Goal: Task Accomplishment & Management: Manage account settings

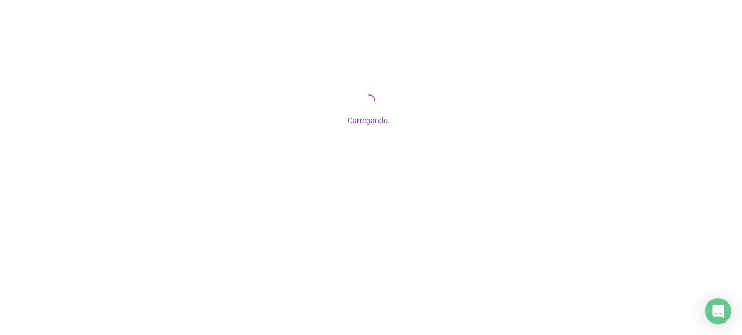
drag, startPoint x: 367, startPoint y: 87, endPoint x: 366, endPoint y: 109, distance: 22.3
click at [366, 109] on div "Carregando..." at bounding box center [371, 108] width 742 height 217
drag, startPoint x: 357, startPoint y: 86, endPoint x: 401, endPoint y: 121, distance: 56.0
click at [401, 121] on div "Carregando..." at bounding box center [371, 108] width 742 height 217
click at [401, 121] on div "Carregando..." at bounding box center [371, 118] width 742 height 18
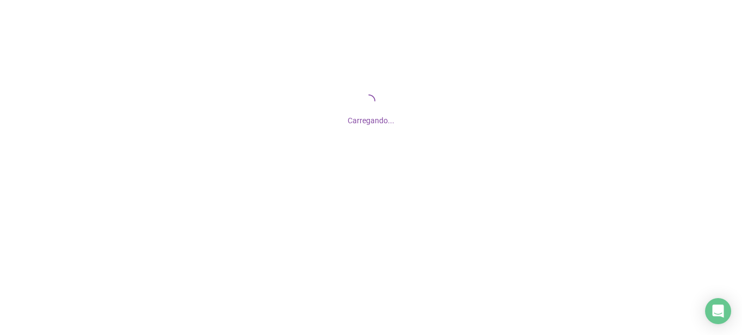
drag, startPoint x: 298, startPoint y: 135, endPoint x: 436, endPoint y: 67, distance: 153.1
click at [436, 67] on div "Carregando..." at bounding box center [371, 108] width 742 height 217
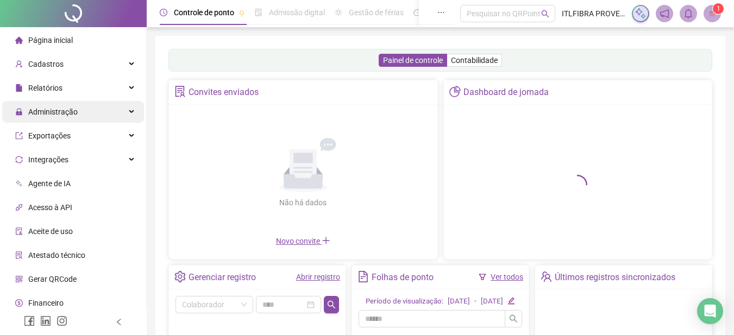
click at [79, 116] on div "Administração" at bounding box center [73, 112] width 142 height 22
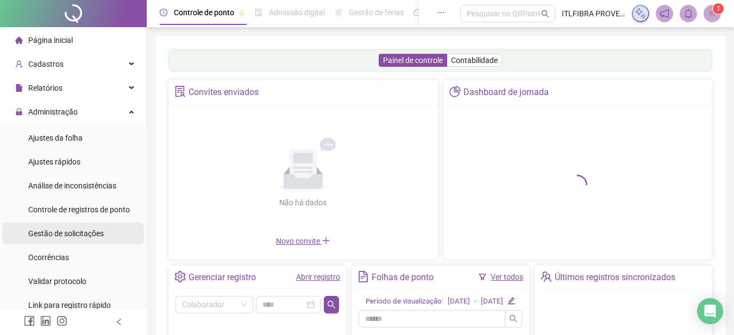
click at [73, 226] on div "Gestão de solicitações" at bounding box center [66, 234] width 76 height 22
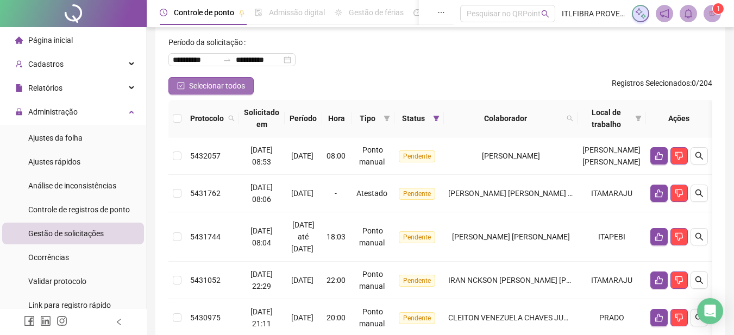
scroll to position [72, 0]
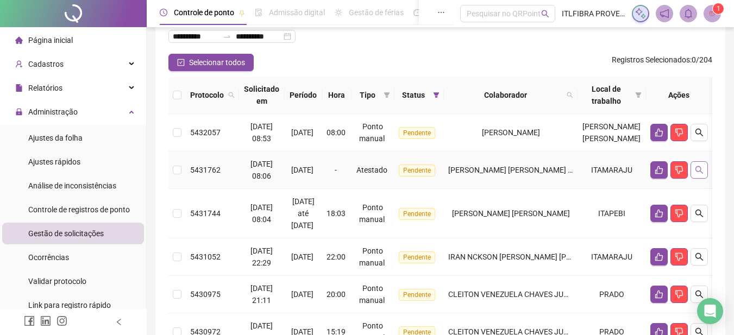
click at [704, 171] on icon "search" at bounding box center [699, 170] width 9 height 9
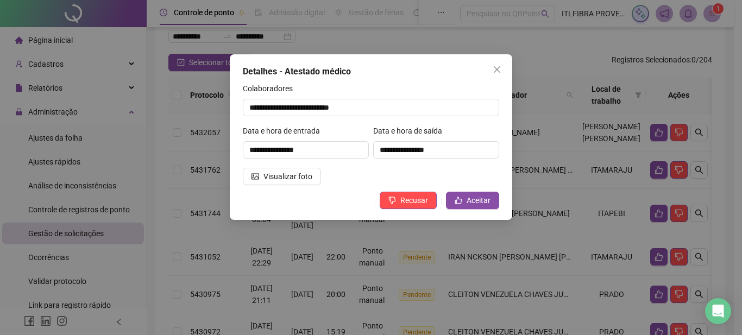
click at [230, 166] on div "**********" at bounding box center [371, 137] width 283 height 166
click at [253, 170] on button "Visualizar foto" at bounding box center [282, 176] width 78 height 17
click at [259, 178] on button "Visualizar foto" at bounding box center [282, 176] width 78 height 17
click at [499, 74] on button "Close" at bounding box center [497, 69] width 17 height 17
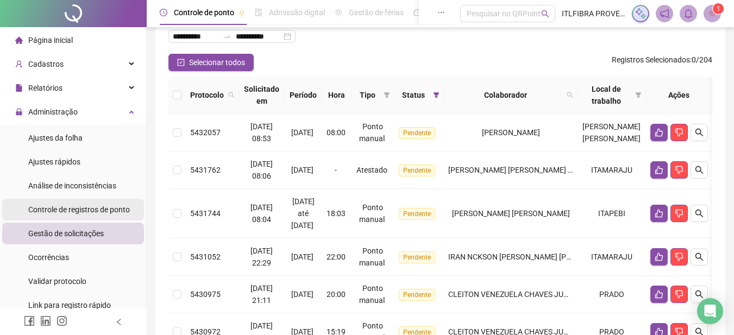
click at [74, 211] on span "Controle de registros de ponto" at bounding box center [79, 209] width 102 height 9
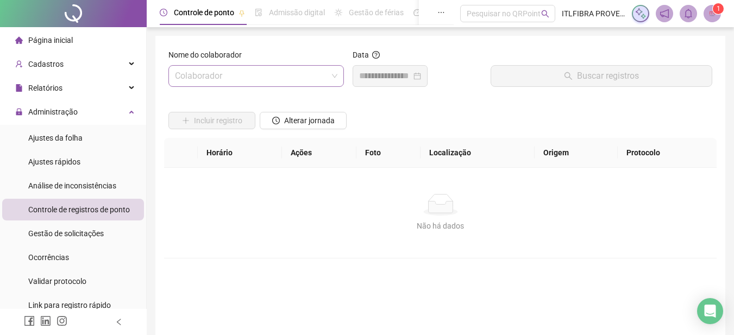
click at [277, 78] on input "search" at bounding box center [251, 76] width 153 height 21
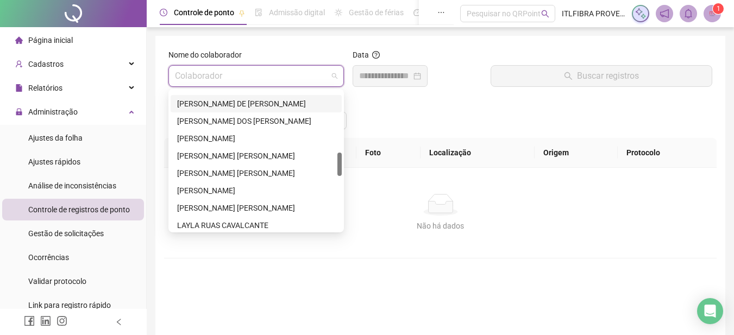
scroll to position [434, 0]
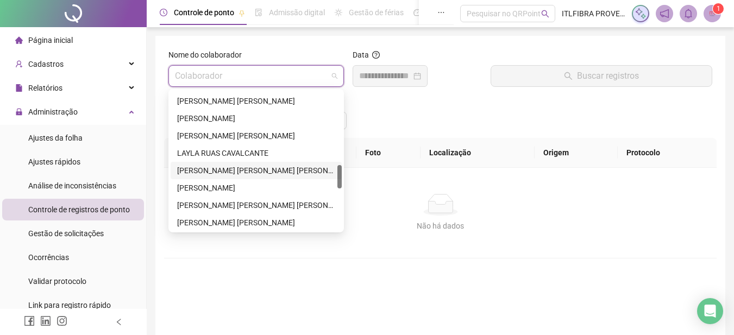
click at [236, 172] on div "[PERSON_NAME]" at bounding box center [256, 171] width 158 height 12
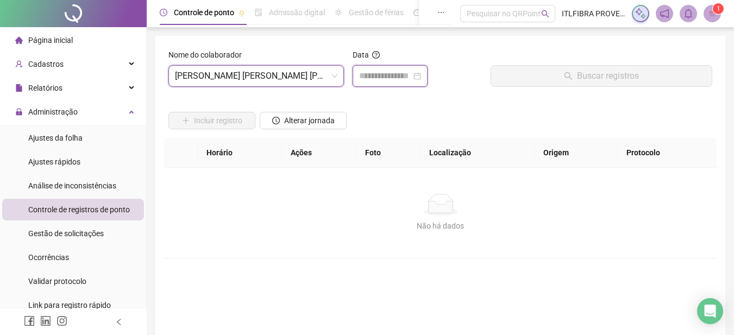
click at [398, 75] on input at bounding box center [385, 76] width 52 height 13
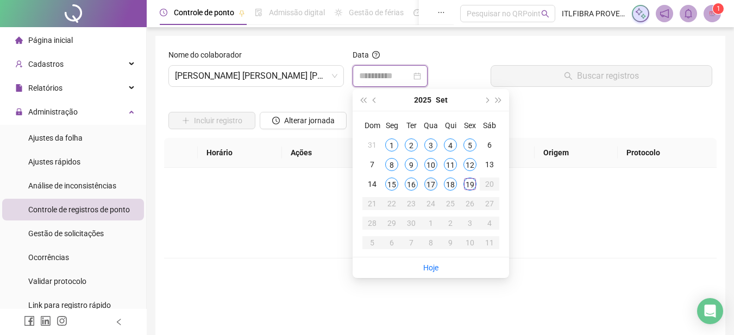
type input "**********"
click at [435, 188] on div "17" at bounding box center [430, 184] width 13 height 13
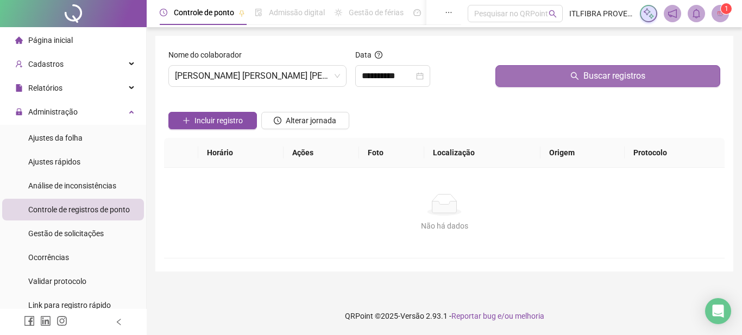
click at [563, 76] on button "Buscar registros" at bounding box center [608, 76] width 225 height 22
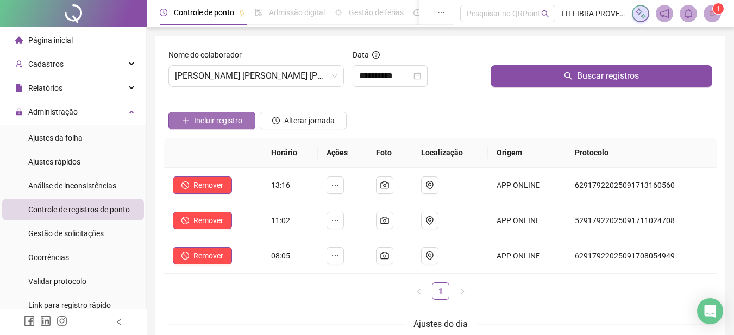
click at [207, 118] on span "Incluir registro" at bounding box center [218, 121] width 48 height 12
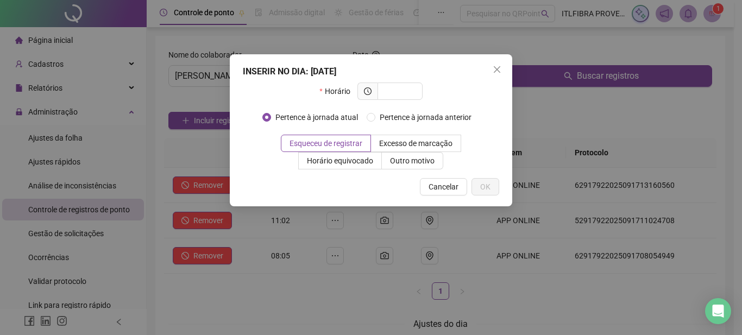
drag, startPoint x: 365, startPoint y: 64, endPoint x: 447, endPoint y: 45, distance: 84.8
click at [447, 45] on div "INSERIR NO DIA : 17/09/2025 Horário Pertence à jornada atual Pertence à jornada…" at bounding box center [371, 167] width 742 height 335
click at [402, 85] on span at bounding box center [400, 91] width 45 height 17
type input "*****"
click at [493, 186] on button "OK" at bounding box center [486, 186] width 28 height 17
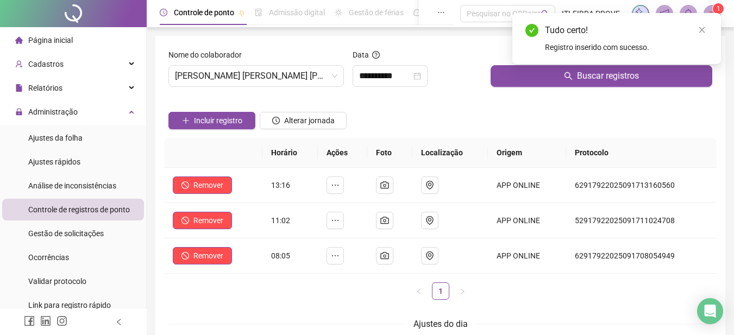
click at [447, 99] on div "Incluir registro Alterar jornada" at bounding box center [440, 117] width 548 height 42
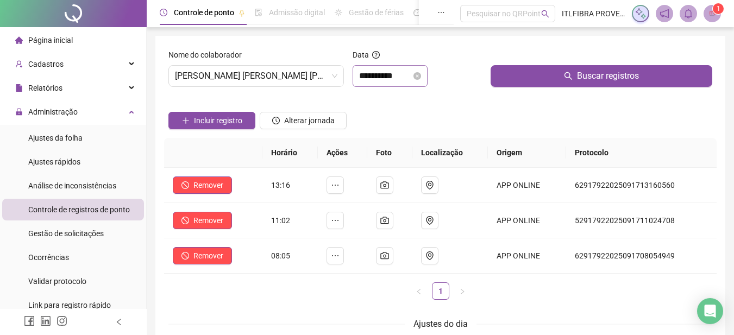
click at [409, 68] on div "**********" at bounding box center [390, 76] width 75 height 22
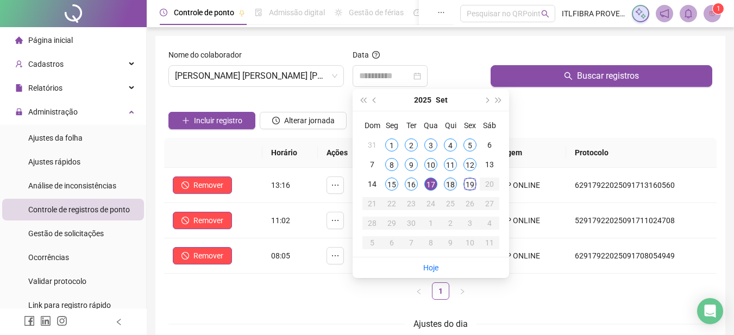
click at [445, 180] on div "18" at bounding box center [450, 184] width 13 height 13
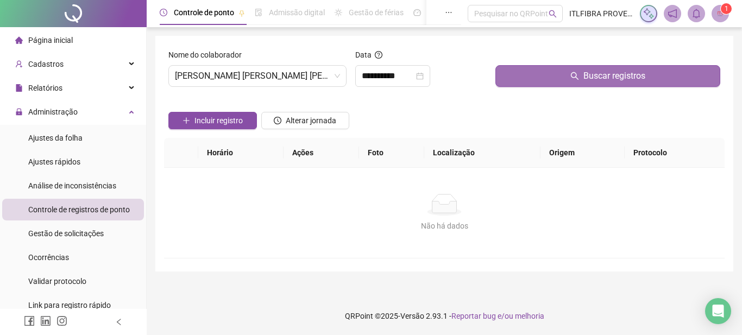
click at [515, 77] on button "Buscar registros" at bounding box center [608, 76] width 225 height 22
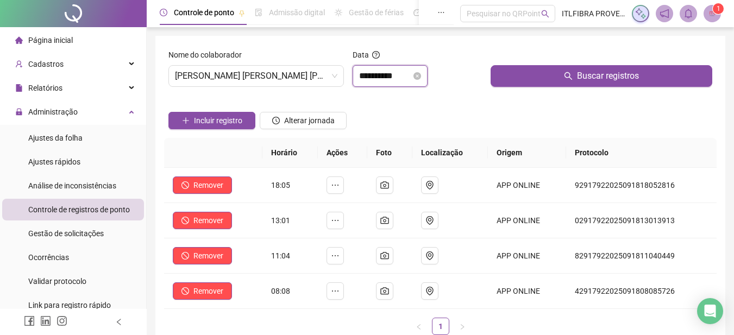
click at [386, 73] on input "**********" at bounding box center [385, 76] width 52 height 13
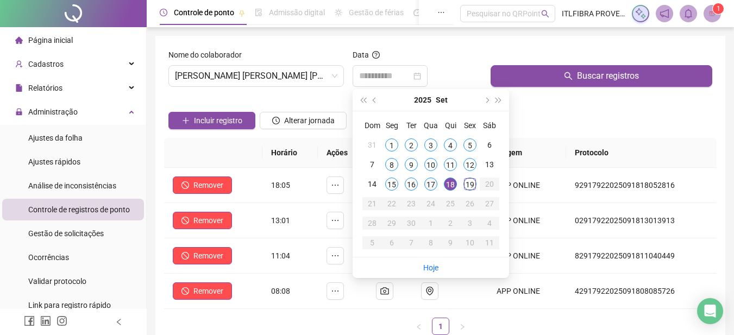
click at [430, 179] on div "17" at bounding box center [430, 184] width 13 height 13
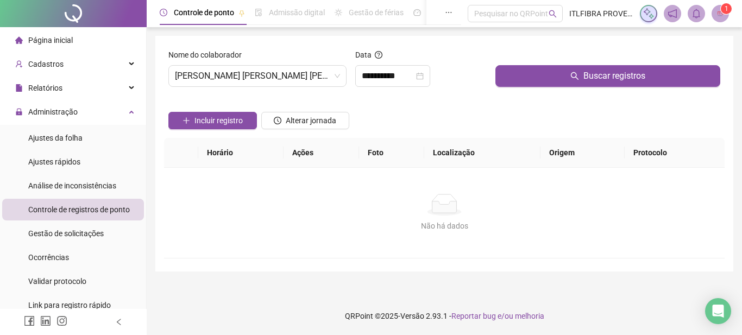
click at [535, 63] on div at bounding box center [608, 57] width 225 height 16
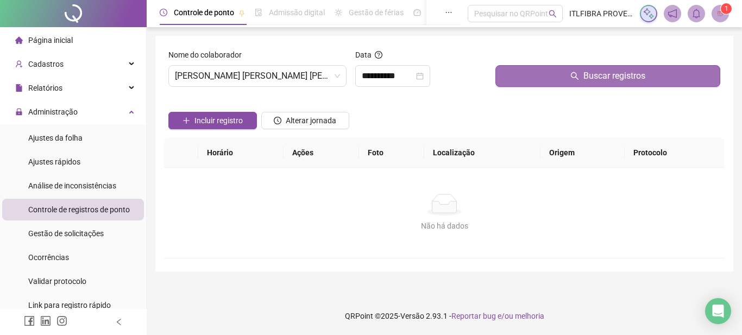
click at [531, 75] on button "Buscar registros" at bounding box center [608, 76] width 225 height 22
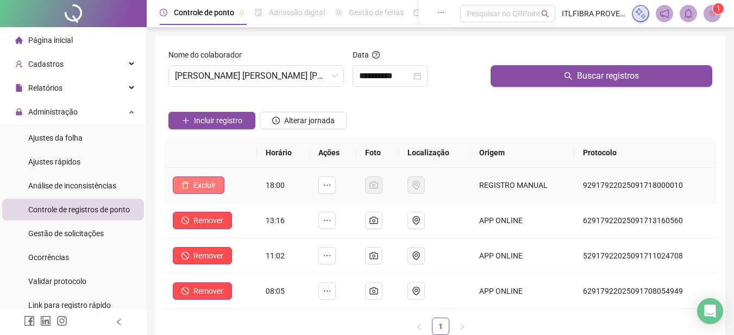
click at [180, 180] on button "Excluir" at bounding box center [199, 185] width 52 height 17
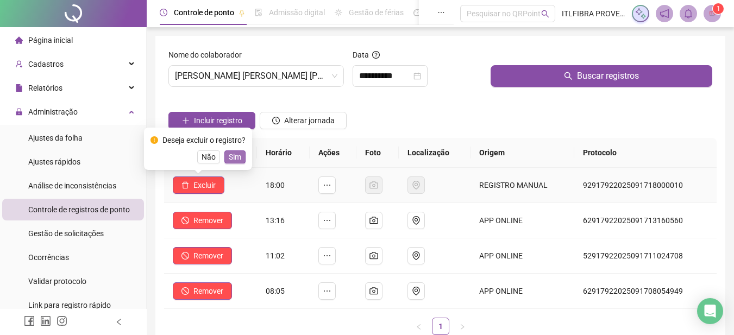
click at [234, 153] on span "Sim" at bounding box center [235, 157] width 13 height 12
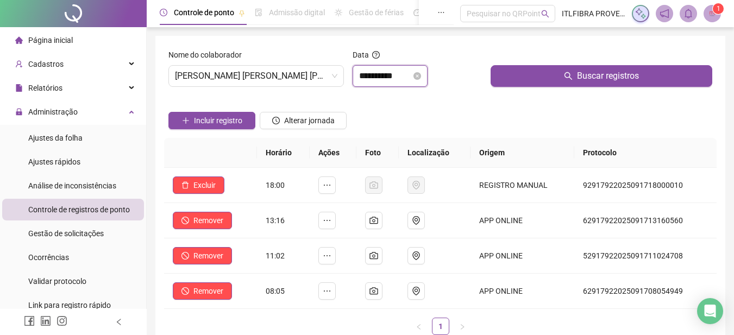
click at [403, 73] on input "**********" at bounding box center [385, 76] width 52 height 13
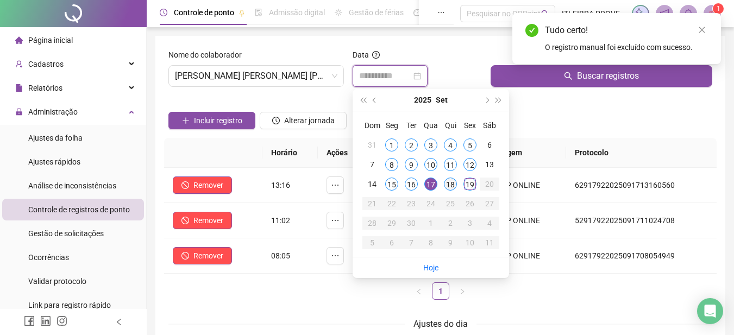
type input "**********"
click at [452, 185] on div "18" at bounding box center [450, 184] width 13 height 13
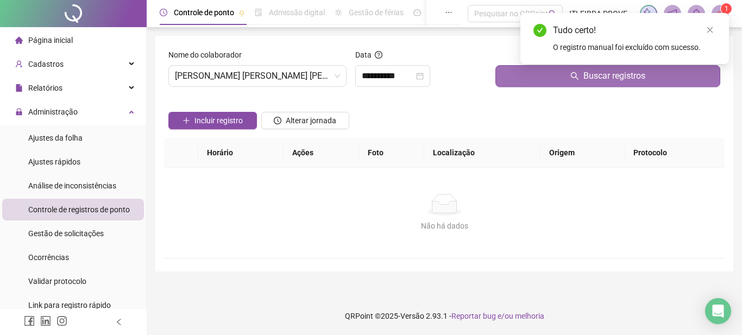
click at [524, 74] on button "Buscar registros" at bounding box center [608, 76] width 225 height 22
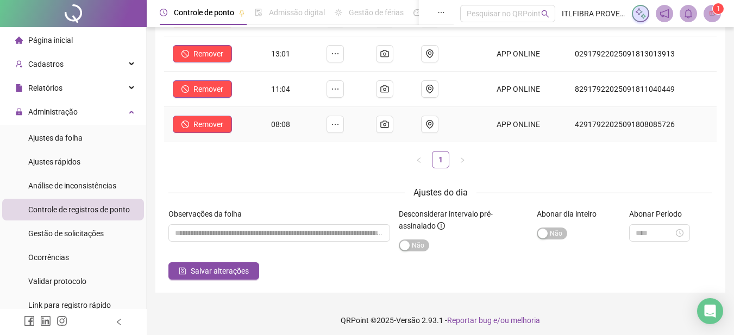
scroll to position [171, 0]
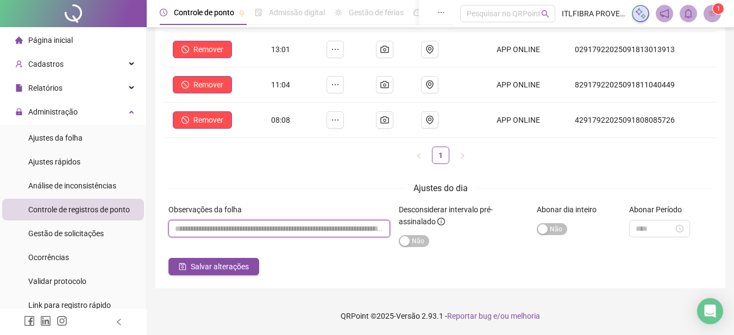
click at [174, 227] on input "textarea" at bounding box center [279, 228] width 222 height 17
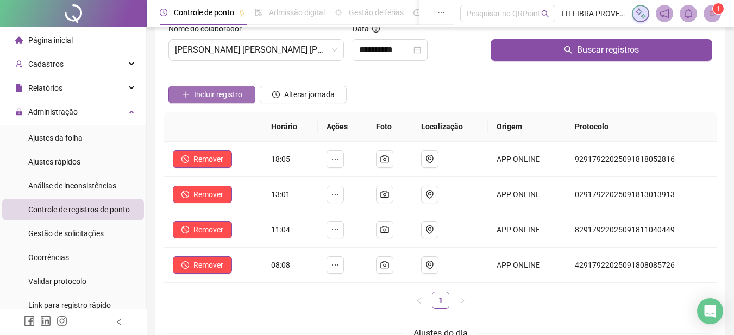
click at [201, 100] on span "Incluir registro" at bounding box center [218, 95] width 48 height 12
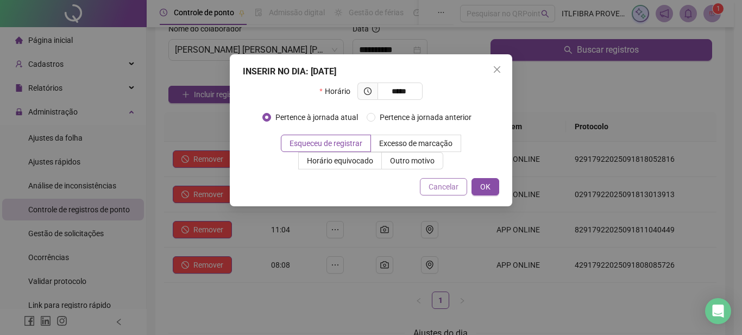
type input "*****"
click at [467, 184] on button "Cancelar" at bounding box center [443, 186] width 47 height 17
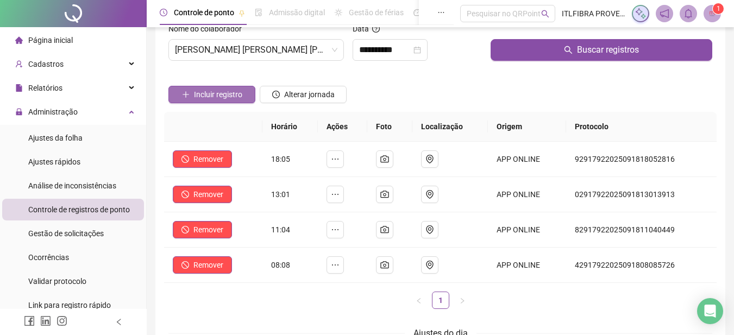
click at [197, 86] on button "Incluir registro" at bounding box center [211, 94] width 87 height 17
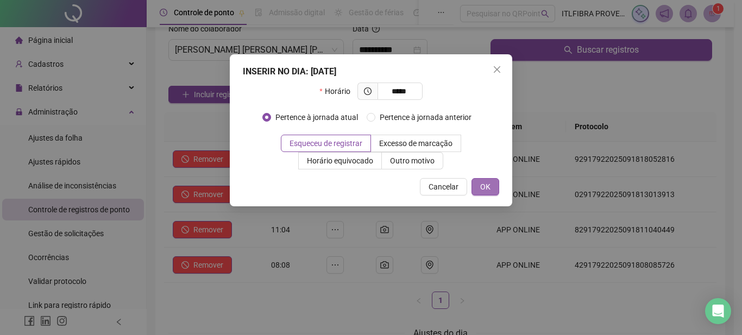
type input "*****"
click at [483, 193] on button "OK" at bounding box center [486, 186] width 28 height 17
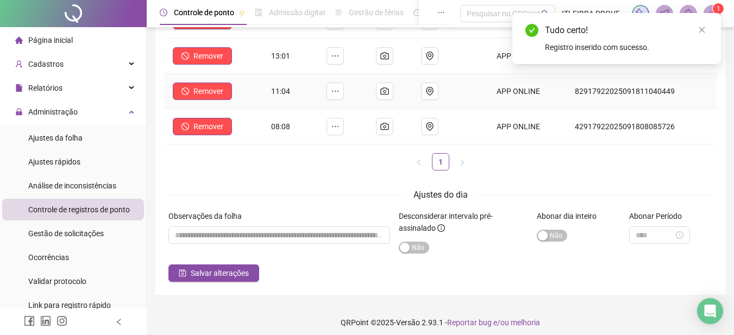
scroll to position [171, 0]
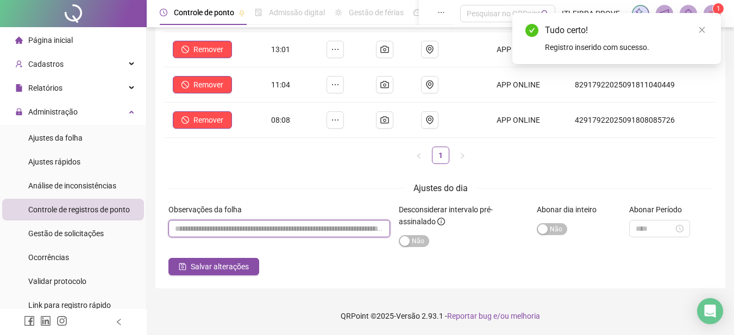
click at [226, 224] on input "textarea" at bounding box center [279, 228] width 222 height 17
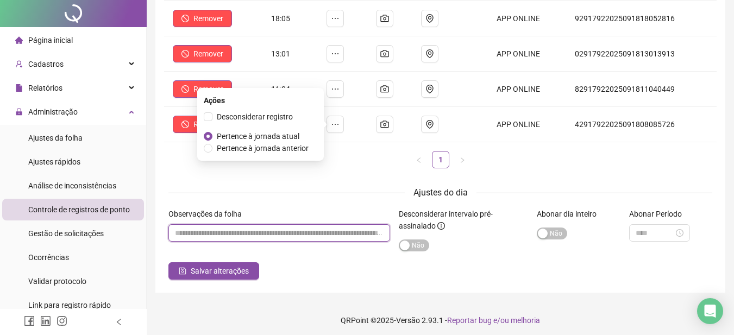
scroll to position [0, 0]
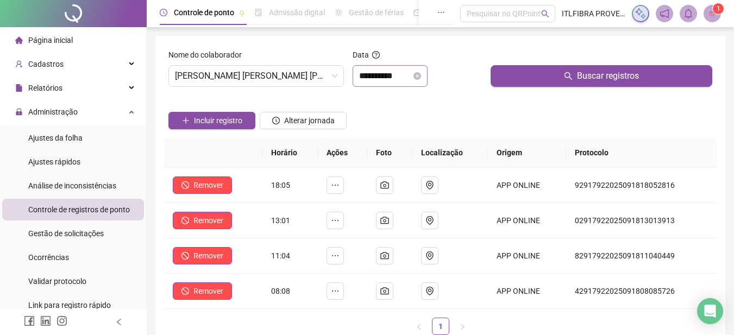
click at [396, 84] on div "**********" at bounding box center [390, 76] width 75 height 22
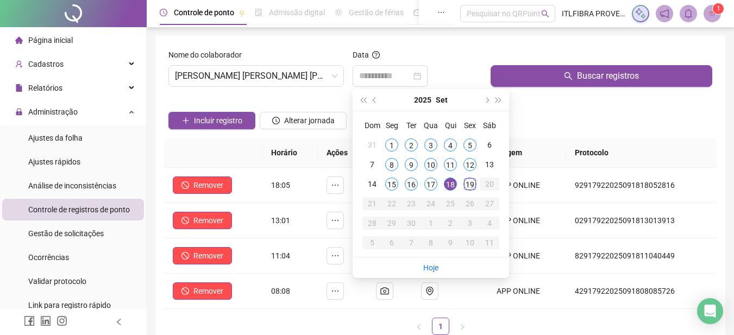
click at [468, 180] on div "19" at bounding box center [470, 184] width 13 height 13
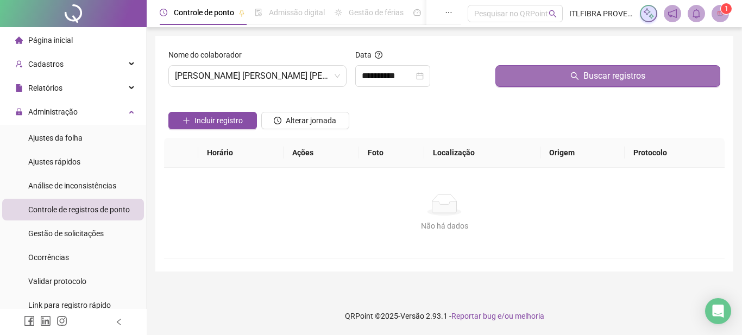
click at [520, 84] on button "Buscar registros" at bounding box center [608, 76] width 225 height 22
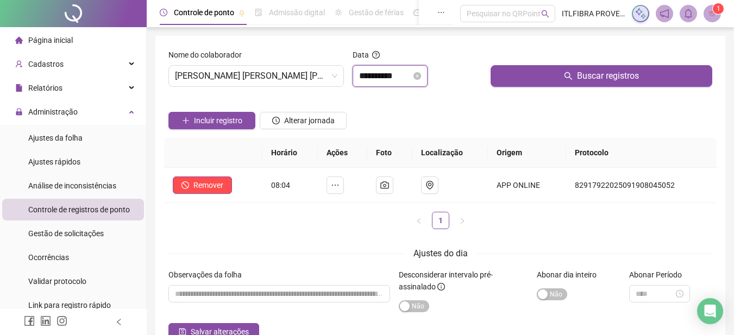
click at [402, 74] on input "**********" at bounding box center [385, 76] width 52 height 13
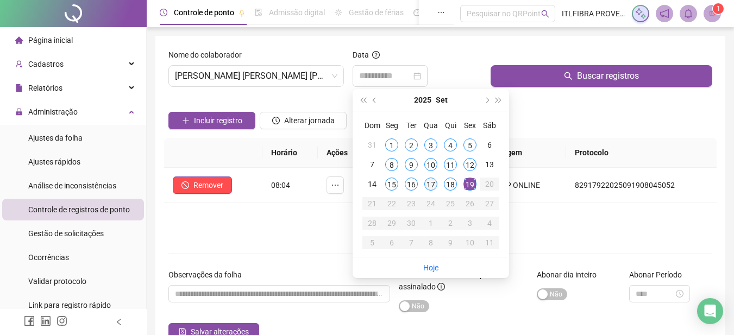
click at [435, 180] on div "17" at bounding box center [430, 184] width 13 height 13
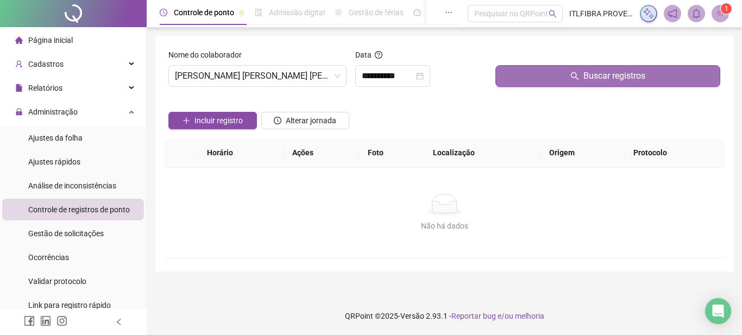
click at [535, 83] on button "Buscar registros" at bounding box center [608, 76] width 225 height 22
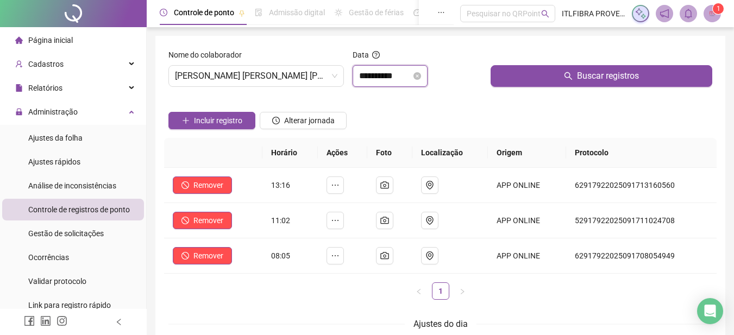
click at [388, 77] on input "**********" at bounding box center [385, 76] width 52 height 13
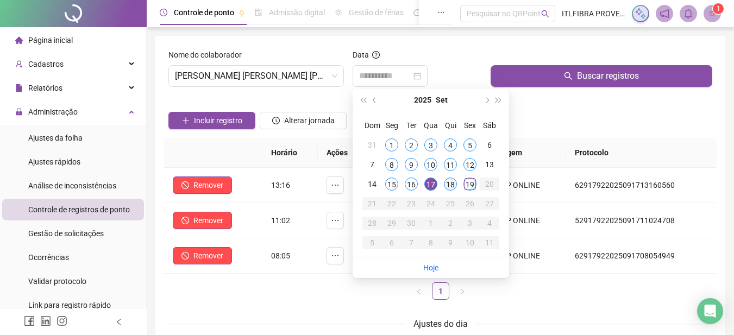
click at [450, 185] on div "18" at bounding box center [450, 184] width 13 height 13
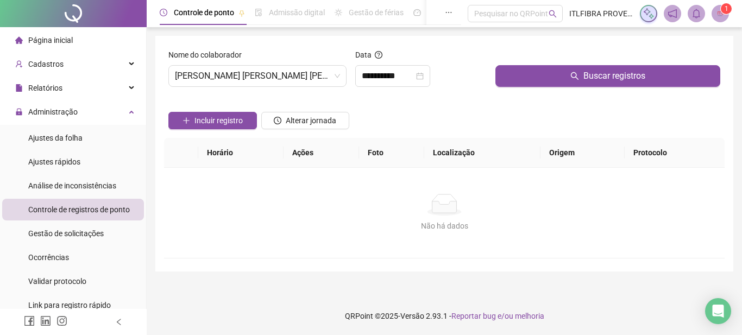
click at [530, 87] on div "Buscar registros" at bounding box center [608, 72] width 234 height 47
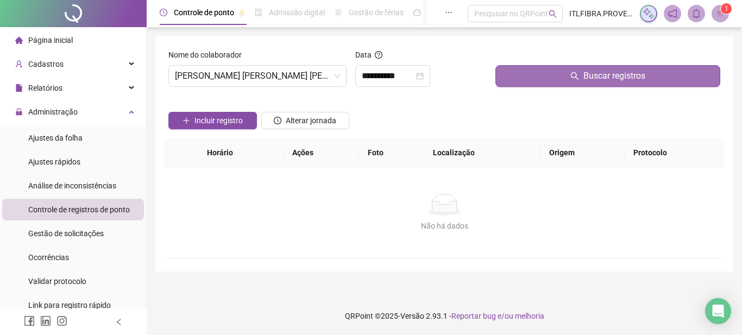
click at [530, 85] on button "Buscar registros" at bounding box center [608, 76] width 225 height 22
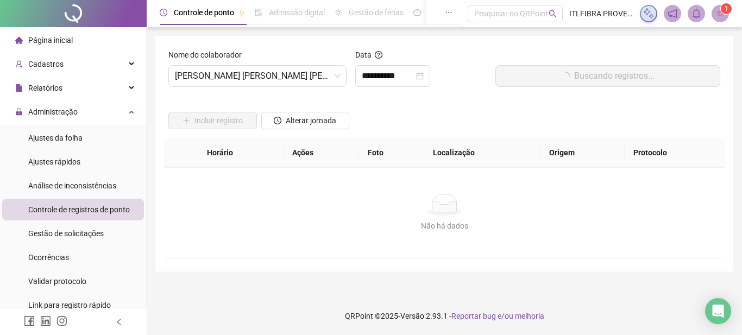
click at [532, 80] on button "Buscando registros..." at bounding box center [608, 76] width 225 height 22
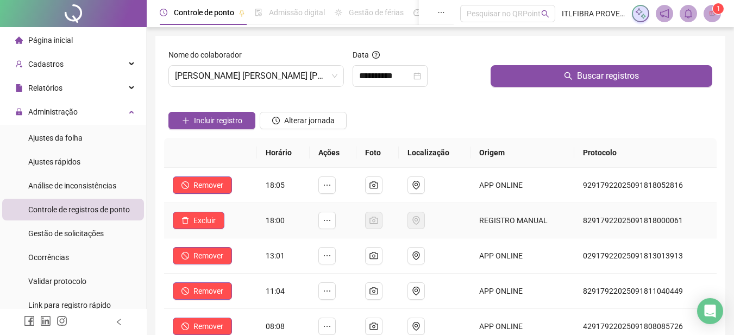
click at [227, 217] on td "Excluir" at bounding box center [210, 220] width 93 height 35
click at [219, 220] on button "Excluir" at bounding box center [199, 220] width 52 height 17
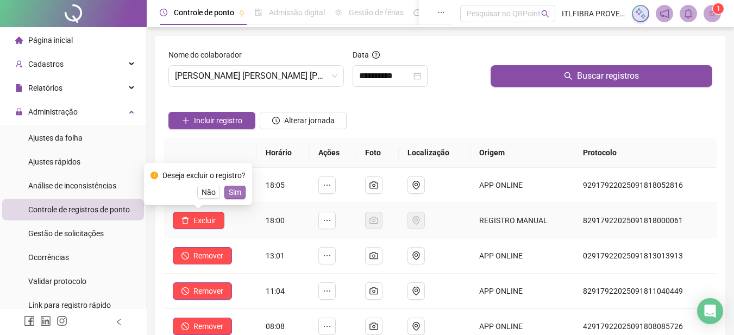
click at [238, 190] on span "Sim" at bounding box center [235, 192] width 13 height 12
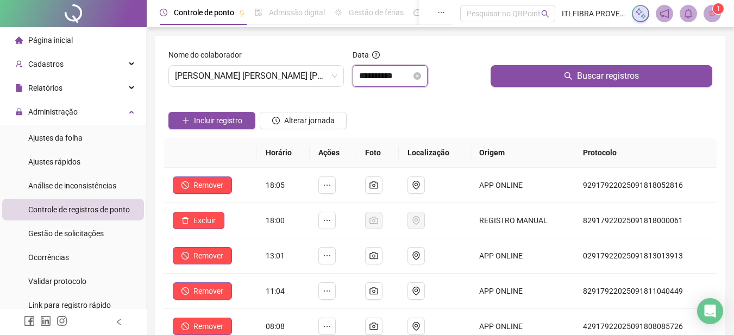
click at [411, 78] on input "**********" at bounding box center [385, 76] width 52 height 13
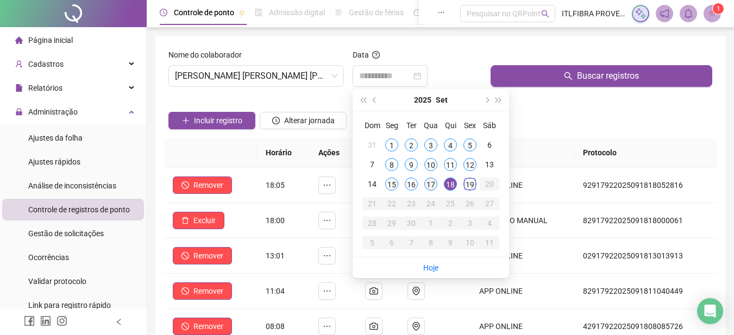
click at [427, 187] on div "17" at bounding box center [430, 184] width 13 height 13
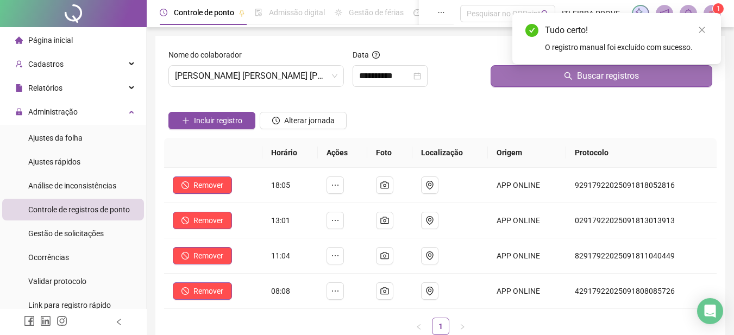
click at [544, 82] on button "Buscar registros" at bounding box center [602, 76] width 222 height 22
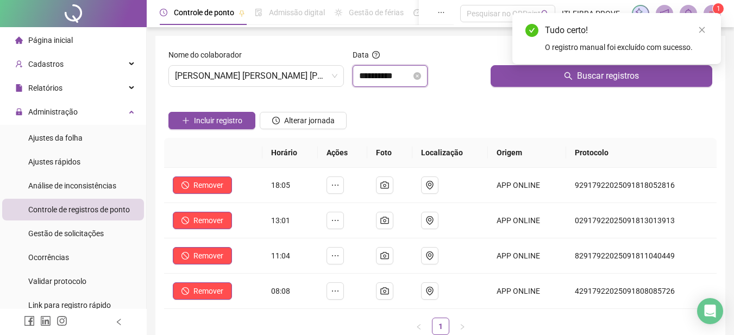
click at [397, 77] on input "**********" at bounding box center [385, 76] width 52 height 13
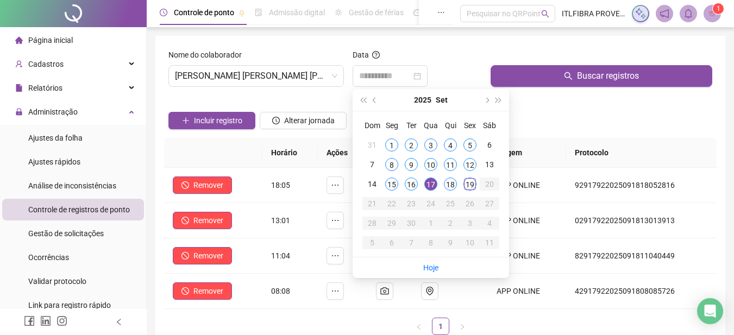
click at [430, 184] on div "17" at bounding box center [430, 184] width 13 height 13
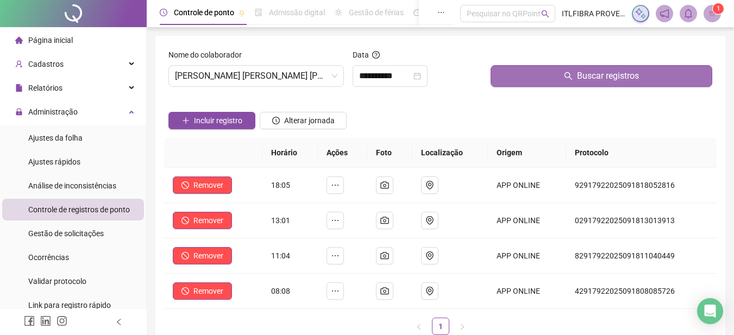
click at [545, 76] on button "Buscar registros" at bounding box center [602, 76] width 222 height 22
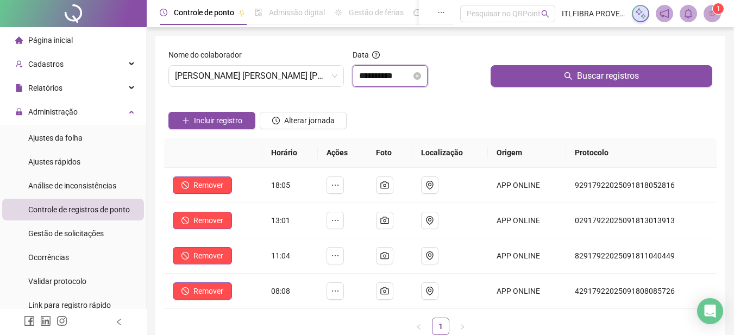
click at [399, 77] on input "**********" at bounding box center [385, 76] width 52 height 13
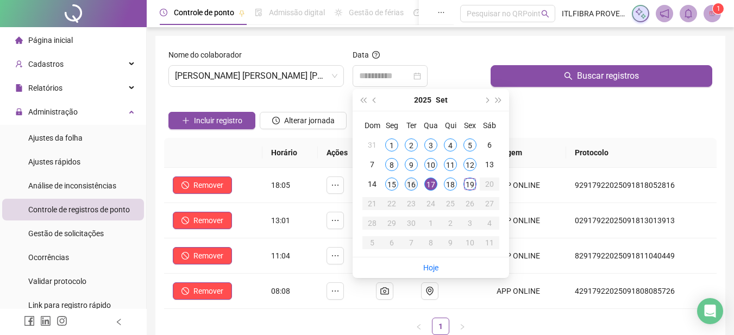
click at [410, 188] on div "16" at bounding box center [411, 184] width 13 height 13
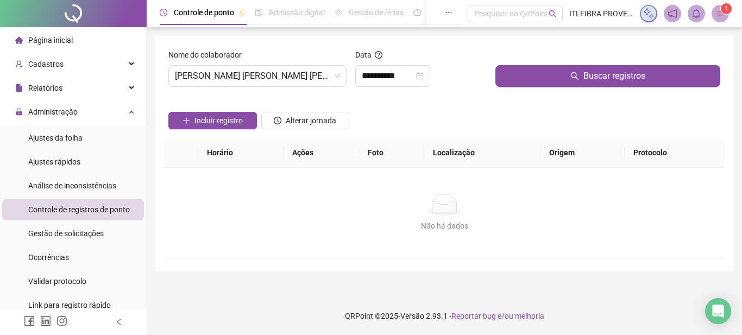
click at [514, 60] on div at bounding box center [608, 57] width 225 height 16
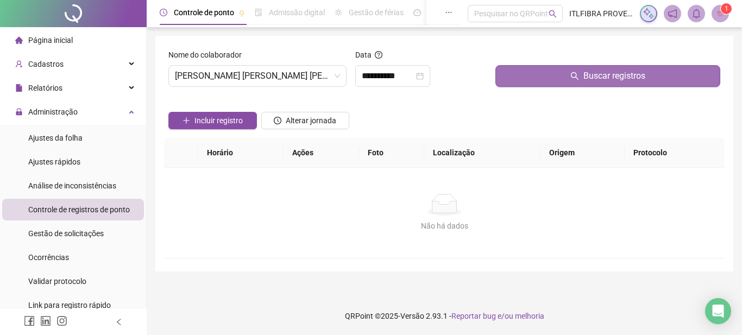
click at [516, 70] on button "Buscar registros" at bounding box center [608, 76] width 225 height 22
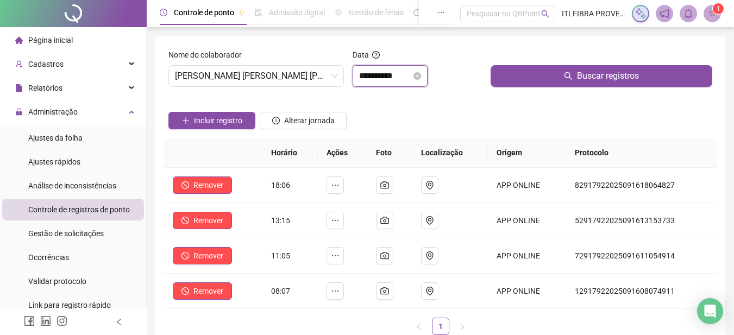
click at [398, 81] on input "**********" at bounding box center [385, 76] width 52 height 13
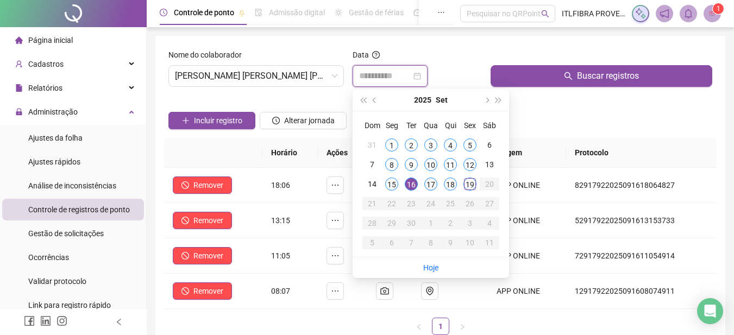
type input "**********"
click at [435, 183] on div "17" at bounding box center [430, 184] width 13 height 13
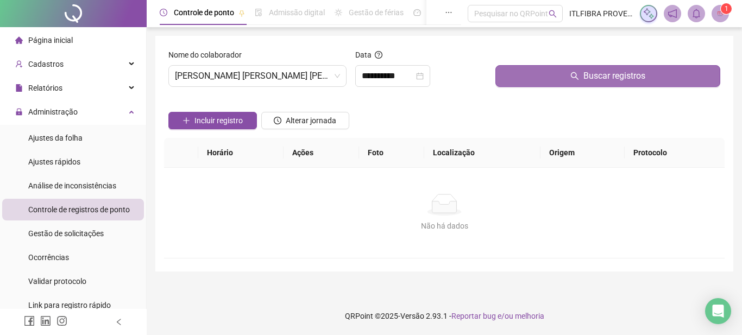
click at [540, 76] on button "Buscar registros" at bounding box center [608, 76] width 225 height 22
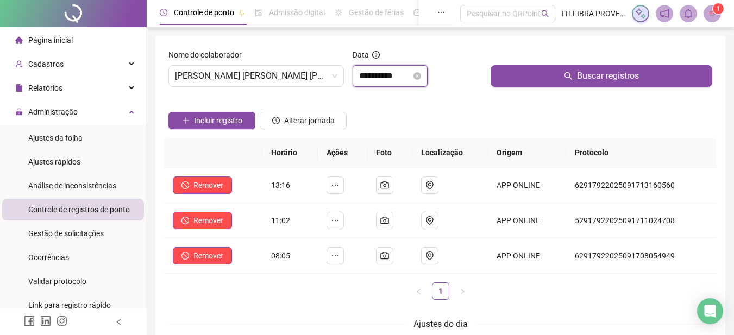
click at [403, 77] on input "**********" at bounding box center [385, 76] width 52 height 13
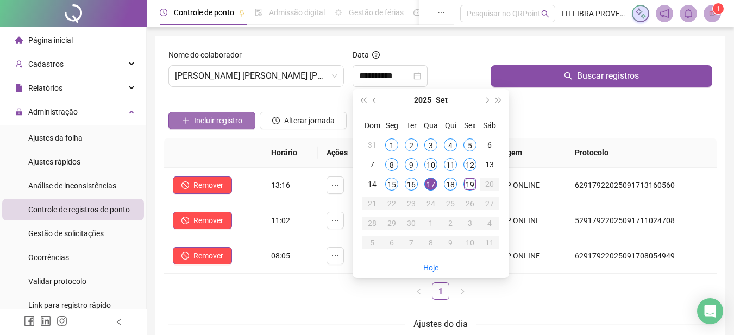
click at [207, 128] on button "Incluir registro" at bounding box center [211, 120] width 87 height 17
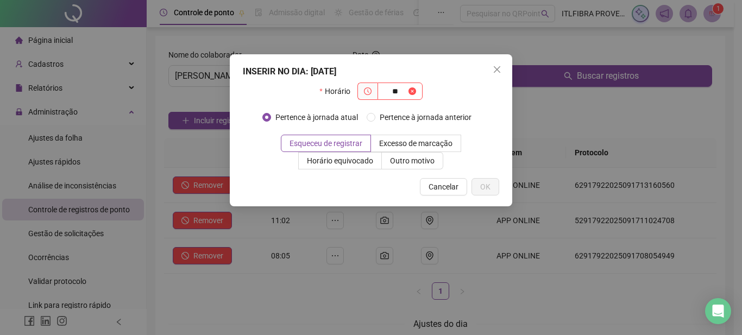
type input "*"
type input "*****"
click at [484, 199] on div "INSERIR NO DIA : 17/09/2025 Horário ***** Pertence à jornada atual Pertence à j…" at bounding box center [371, 130] width 283 height 152
click at [485, 189] on span "OK" at bounding box center [485, 187] width 10 height 12
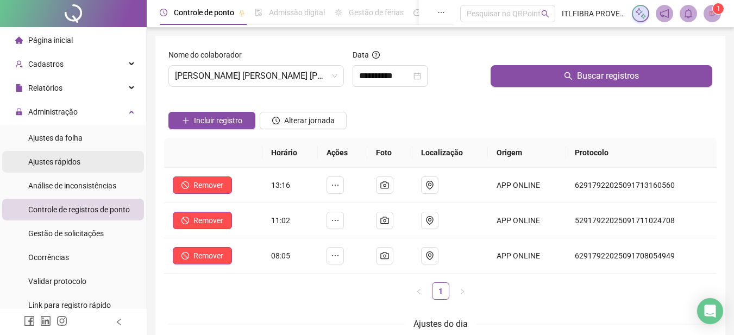
click at [73, 172] on div "Ajustes rápidos" at bounding box center [54, 162] width 52 height 22
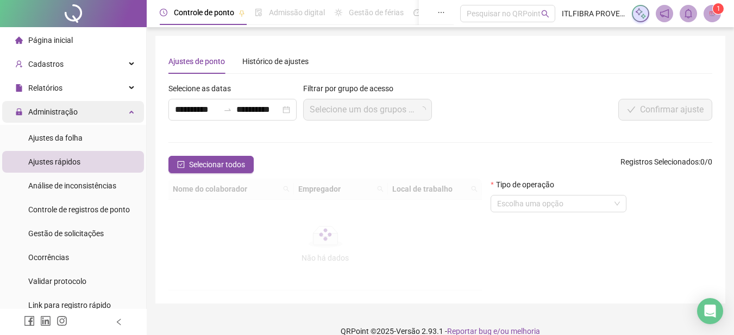
click at [71, 114] on span "Administração" at bounding box center [52, 112] width 49 height 9
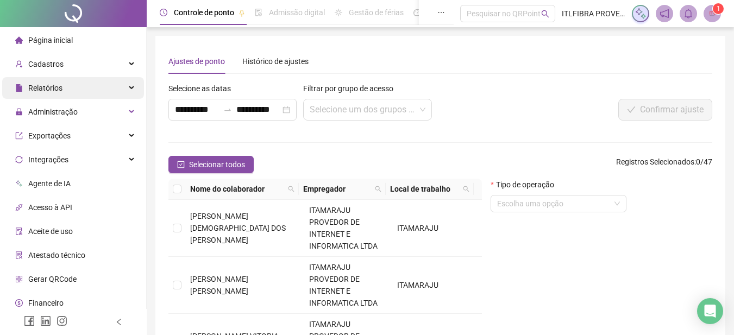
click at [93, 81] on div "Relatórios" at bounding box center [73, 88] width 142 height 22
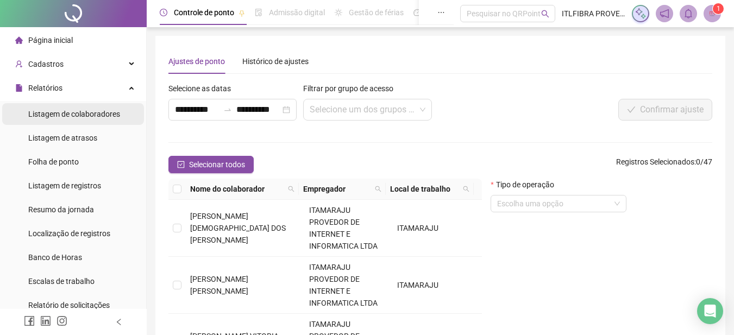
click at [105, 124] on div "Listagem de colaboradores" at bounding box center [74, 114] width 92 height 22
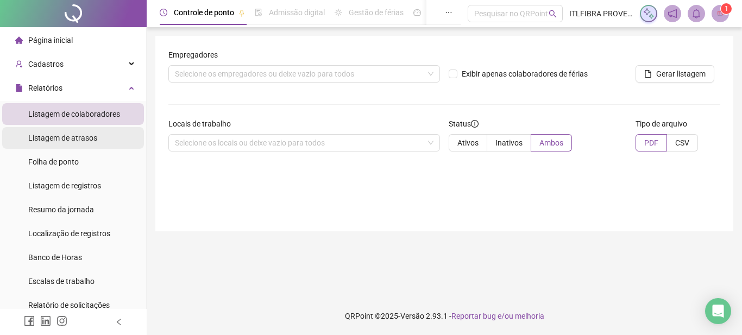
click at [93, 132] on div "Listagem de atrasos" at bounding box center [62, 138] width 69 height 22
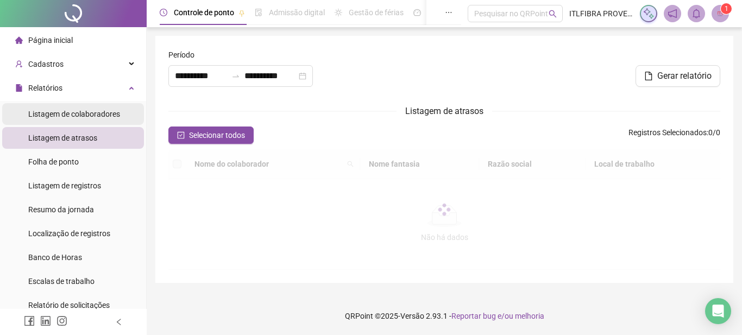
type input "**********"
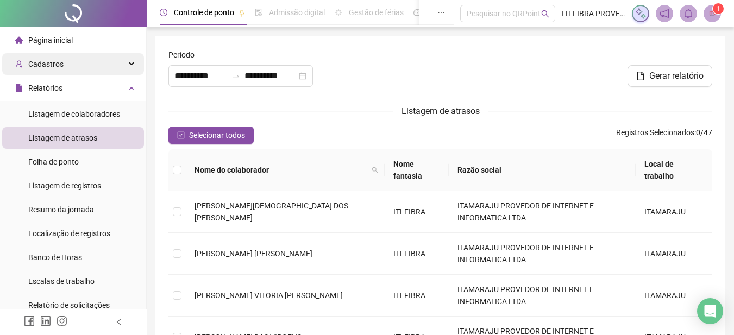
click at [96, 74] on div "Cadastros" at bounding box center [73, 64] width 142 height 22
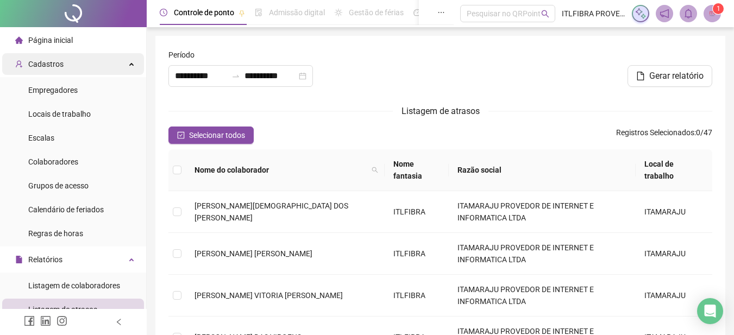
click at [95, 67] on div "Cadastros" at bounding box center [73, 64] width 142 height 22
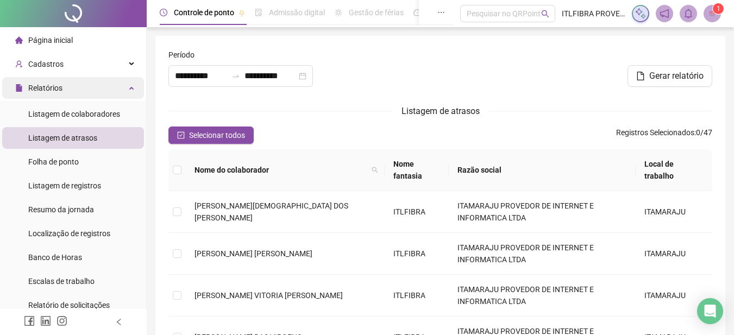
click at [110, 78] on div "Relatórios" at bounding box center [73, 88] width 142 height 22
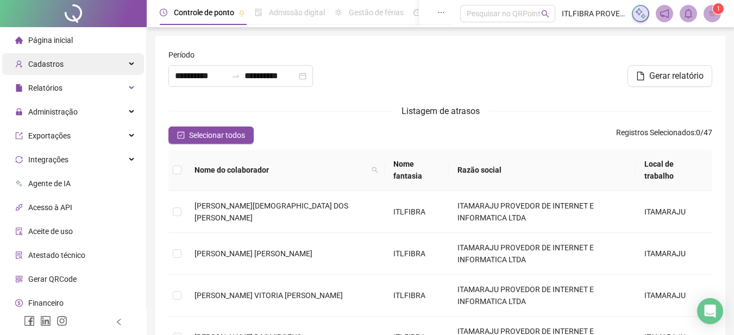
click at [110, 65] on div "Cadastros" at bounding box center [73, 64] width 142 height 22
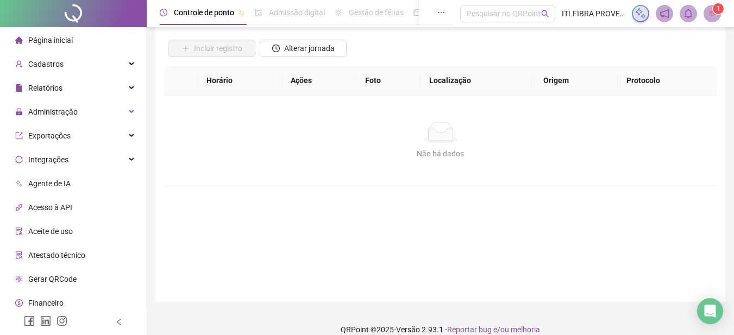
scroll to position [72, 0]
click at [102, 109] on div "Administração" at bounding box center [73, 112] width 142 height 22
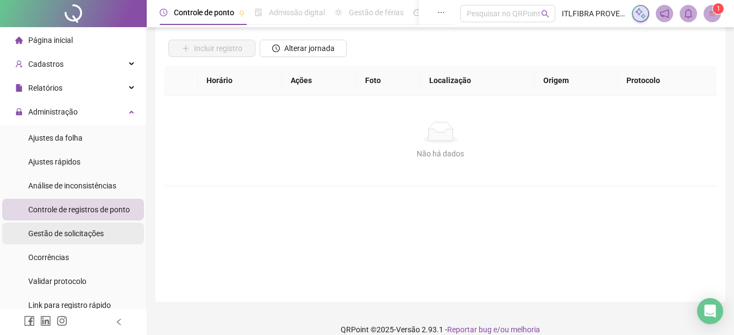
click at [95, 232] on span "Gestão de solicitações" at bounding box center [66, 233] width 76 height 9
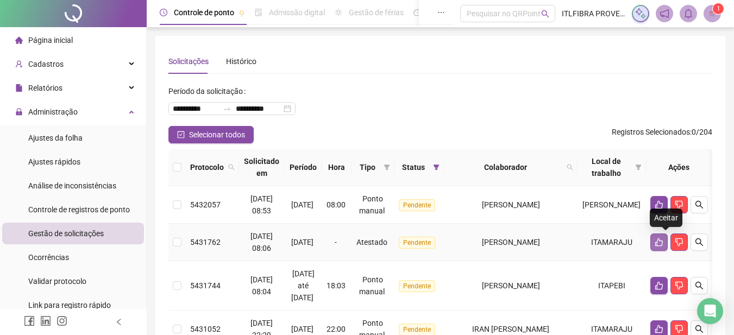
click at [663, 243] on icon "like" at bounding box center [659, 243] width 8 height 8
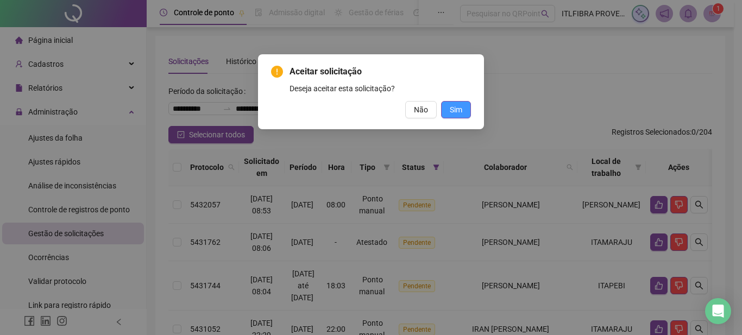
click at [458, 110] on span "Sim" at bounding box center [456, 110] width 13 height 12
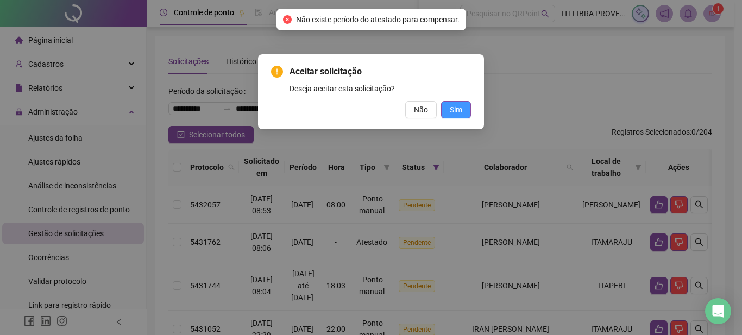
click at [458, 117] on button "Sim" at bounding box center [456, 109] width 30 height 17
click at [458, 115] on span "Sim" at bounding box center [456, 110] width 13 height 12
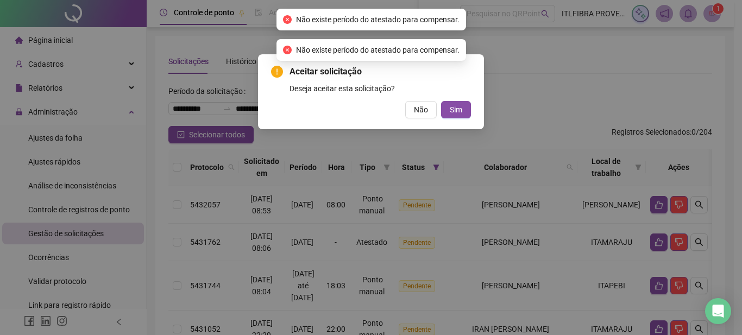
click at [78, 222] on div "Aceitar solicitação Deseja aceitar esta solicitação? Não Sim" at bounding box center [371, 167] width 742 height 335
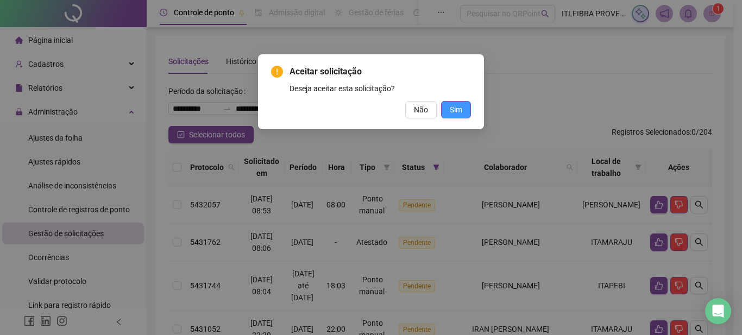
click at [451, 105] on span "Sim" at bounding box center [456, 110] width 13 height 12
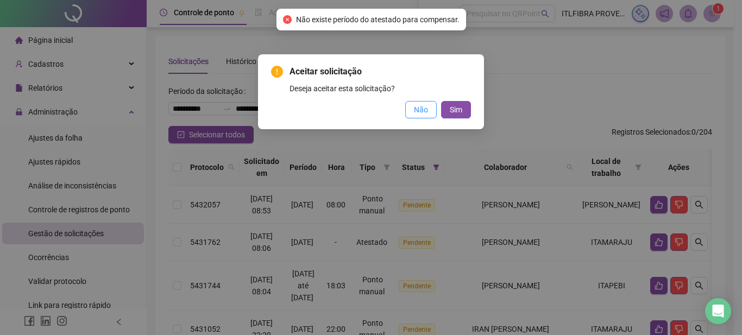
click at [423, 108] on span "Não" at bounding box center [421, 110] width 14 height 12
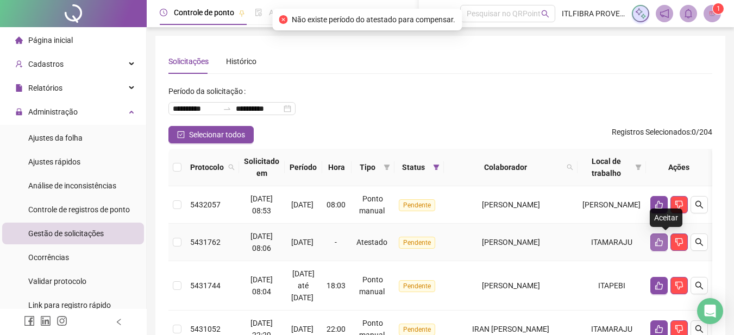
click at [663, 243] on icon "like" at bounding box center [659, 243] width 8 height 8
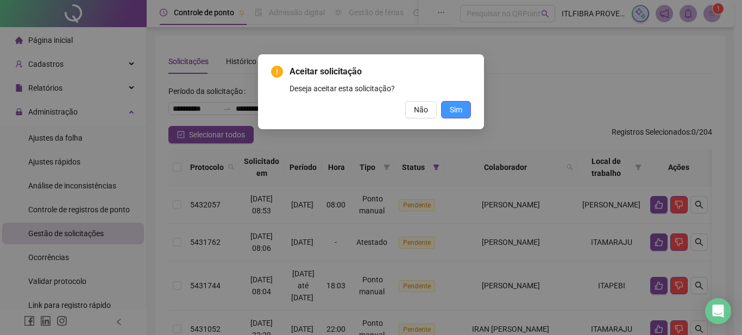
click at [458, 108] on span "Sim" at bounding box center [456, 110] width 13 height 12
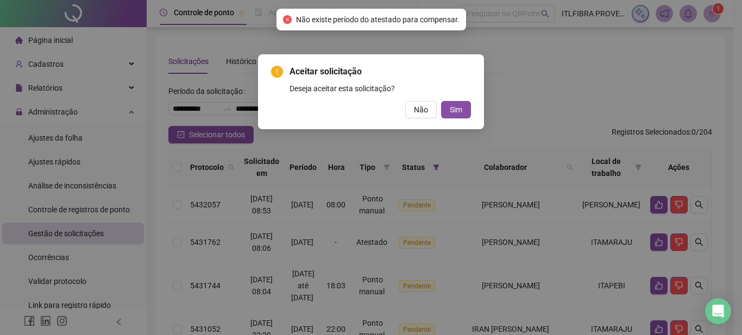
click at [505, 92] on div "Aceitar solicitação Deseja aceitar esta solicitação? Não Sim" at bounding box center [371, 167] width 742 height 335
click at [415, 111] on span "Não" at bounding box center [421, 110] width 14 height 12
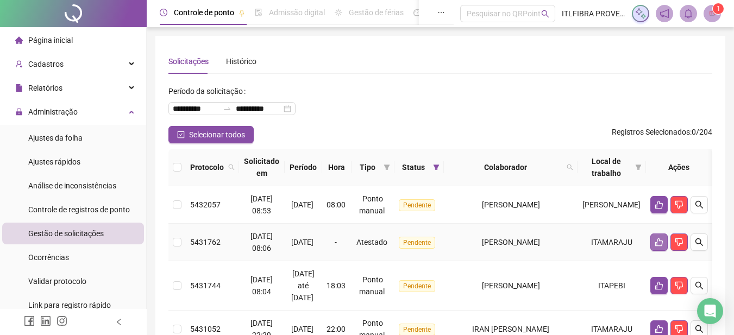
click at [664, 238] on icon "like" at bounding box center [659, 242] width 9 height 9
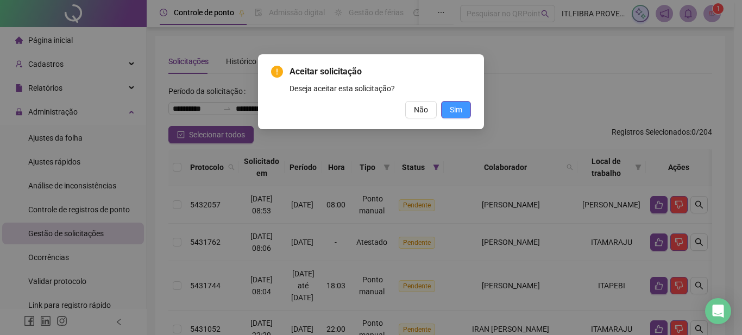
click at [454, 109] on span "Sim" at bounding box center [456, 110] width 13 height 12
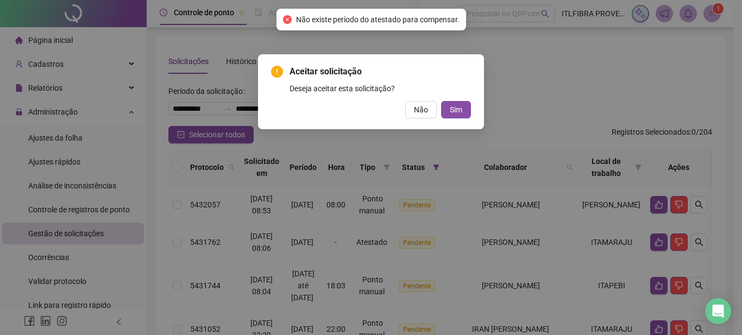
click at [499, 101] on div "Aceitar solicitação Deseja aceitar esta solicitação? Não Sim" at bounding box center [371, 167] width 742 height 335
click at [415, 110] on span "Não" at bounding box center [421, 110] width 14 height 12
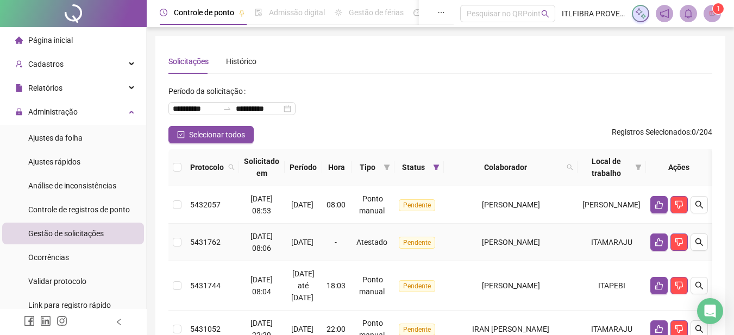
click at [520, 245] on span "[PERSON_NAME]" at bounding box center [511, 242] width 58 height 9
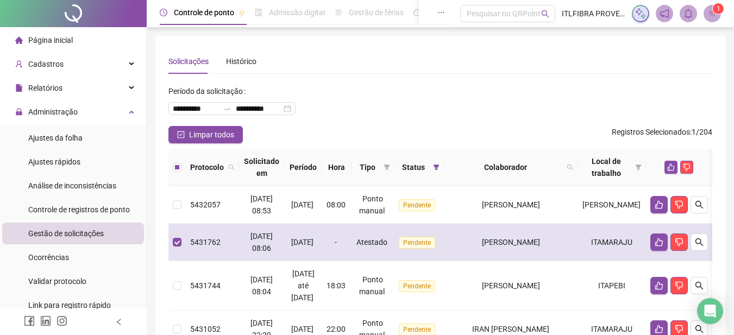
click at [519, 246] on span "[PERSON_NAME]" at bounding box center [511, 242] width 58 height 9
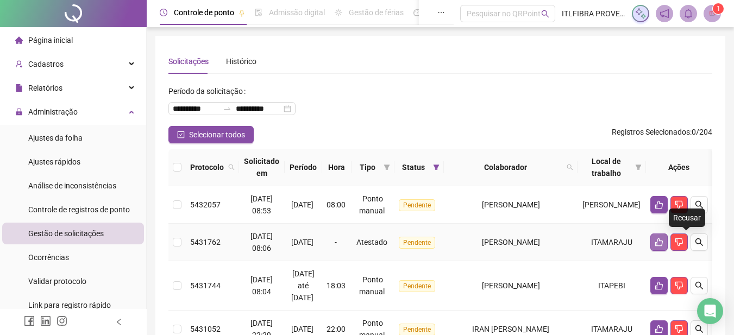
click at [660, 246] on button "button" at bounding box center [659, 242] width 17 height 17
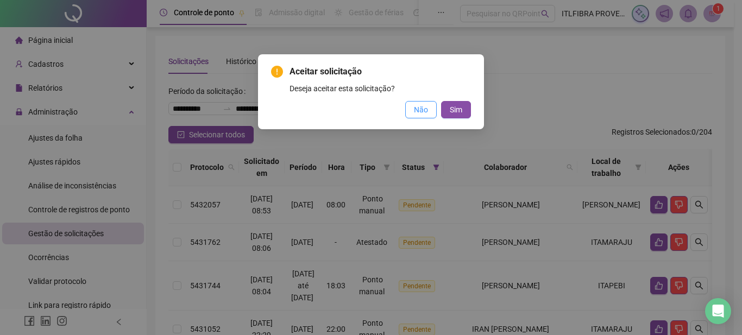
click at [436, 103] on button "Não" at bounding box center [421, 109] width 32 height 17
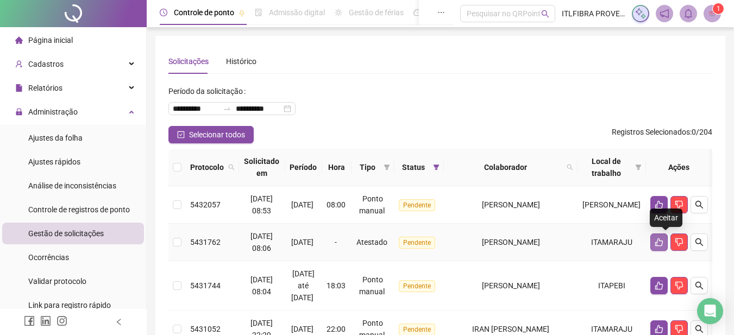
click at [668, 243] on button "button" at bounding box center [659, 242] width 17 height 17
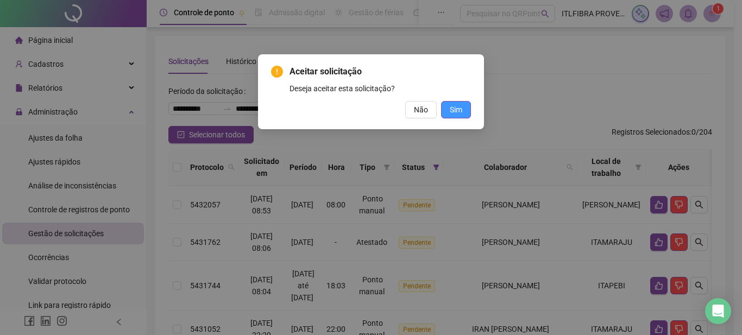
click at [461, 112] on span "Sim" at bounding box center [456, 110] width 13 height 12
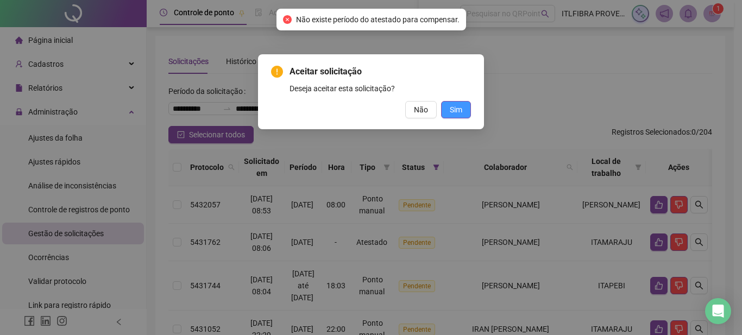
click at [461, 112] on span "Sim" at bounding box center [456, 110] width 13 height 12
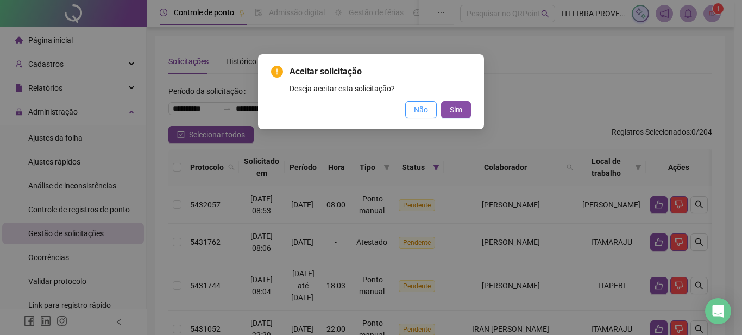
click at [429, 108] on button "Não" at bounding box center [421, 109] width 32 height 17
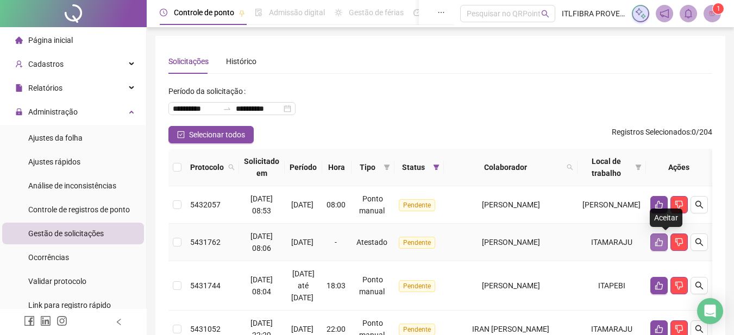
click at [661, 242] on icon "like" at bounding box center [659, 242] width 9 height 9
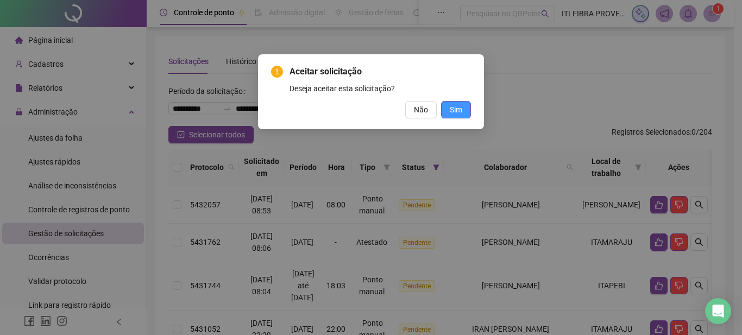
click at [452, 109] on span "Sim" at bounding box center [456, 110] width 13 height 12
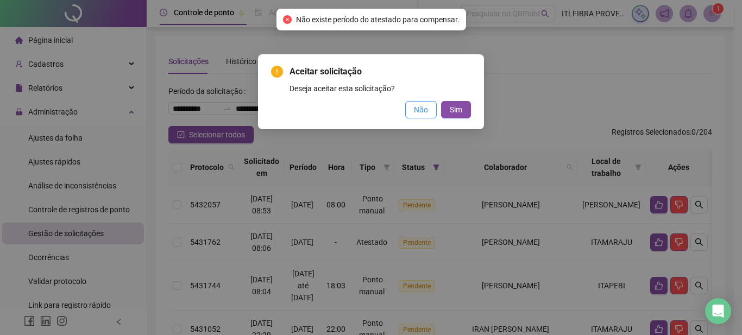
click at [428, 108] on span "Não" at bounding box center [421, 110] width 14 height 12
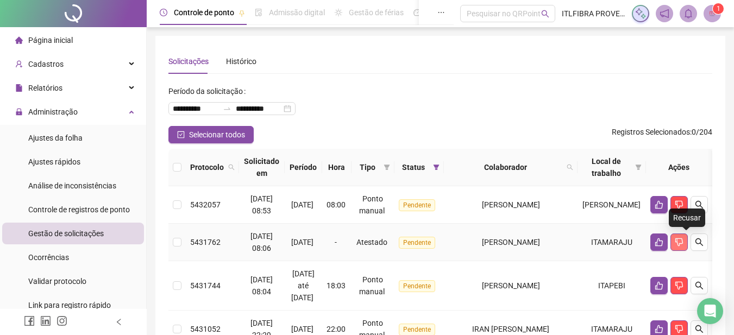
click at [684, 246] on icon "dislike" at bounding box center [679, 242] width 9 height 9
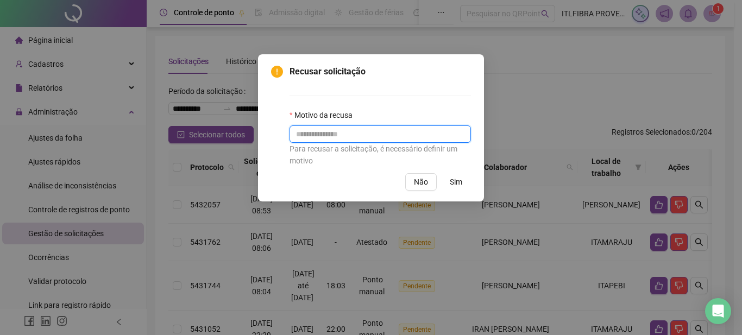
click at [386, 141] on input "text" at bounding box center [381, 134] width 182 height 17
type input "**********"
click at [452, 181] on span "Sim" at bounding box center [456, 182] width 13 height 12
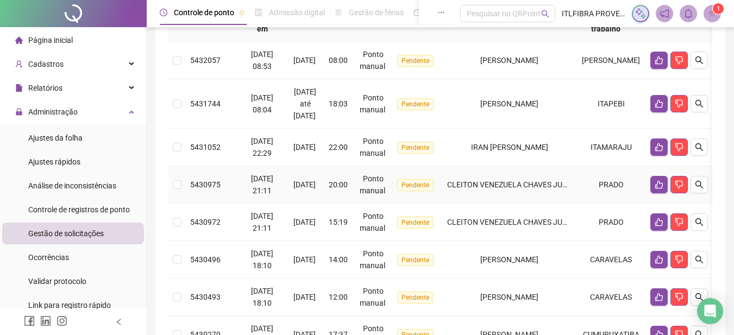
scroll to position [145, 0]
click at [665, 187] on button "button" at bounding box center [659, 184] width 17 height 17
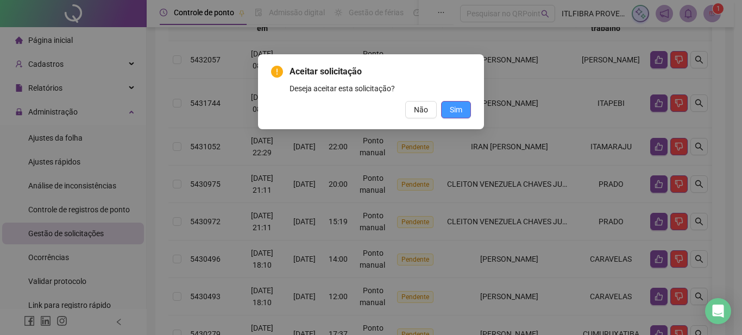
click at [465, 112] on button "Sim" at bounding box center [456, 109] width 30 height 17
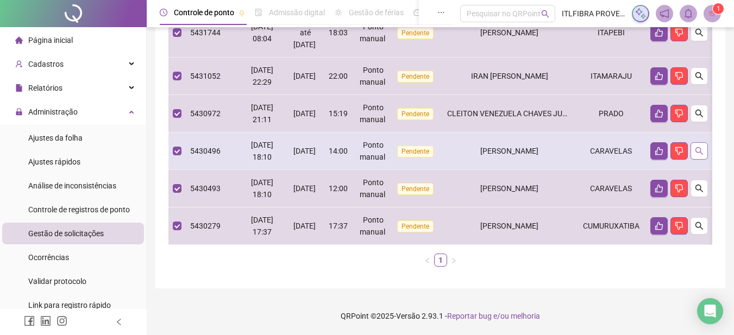
scroll to position [0, 0]
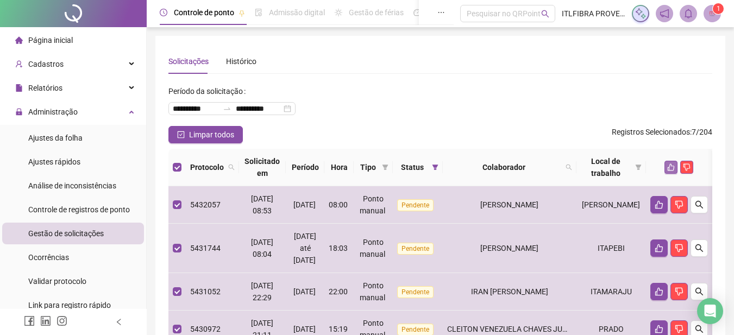
click at [668, 167] on button "button" at bounding box center [671, 167] width 13 height 13
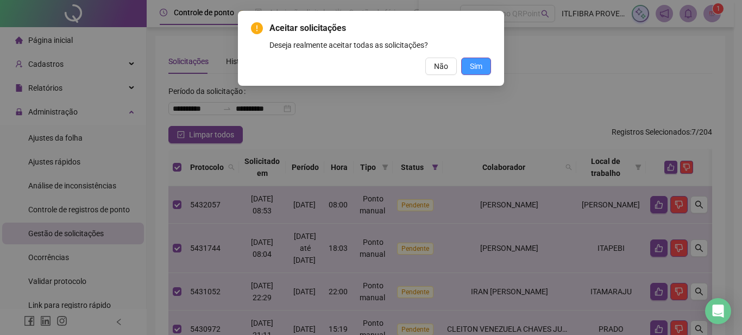
click at [486, 60] on button "Sim" at bounding box center [476, 66] width 30 height 17
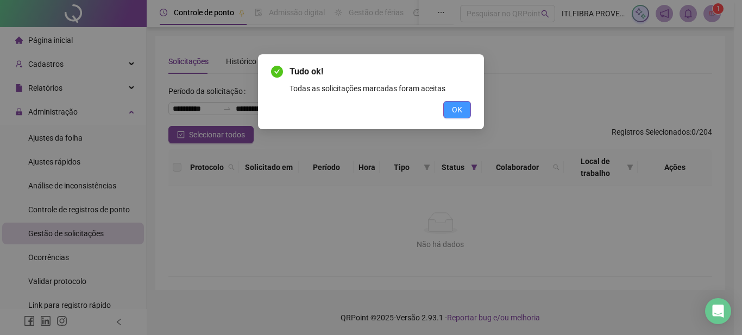
click at [466, 109] on button "OK" at bounding box center [457, 109] width 28 height 17
